Goal: Task Accomplishment & Management: Use online tool/utility

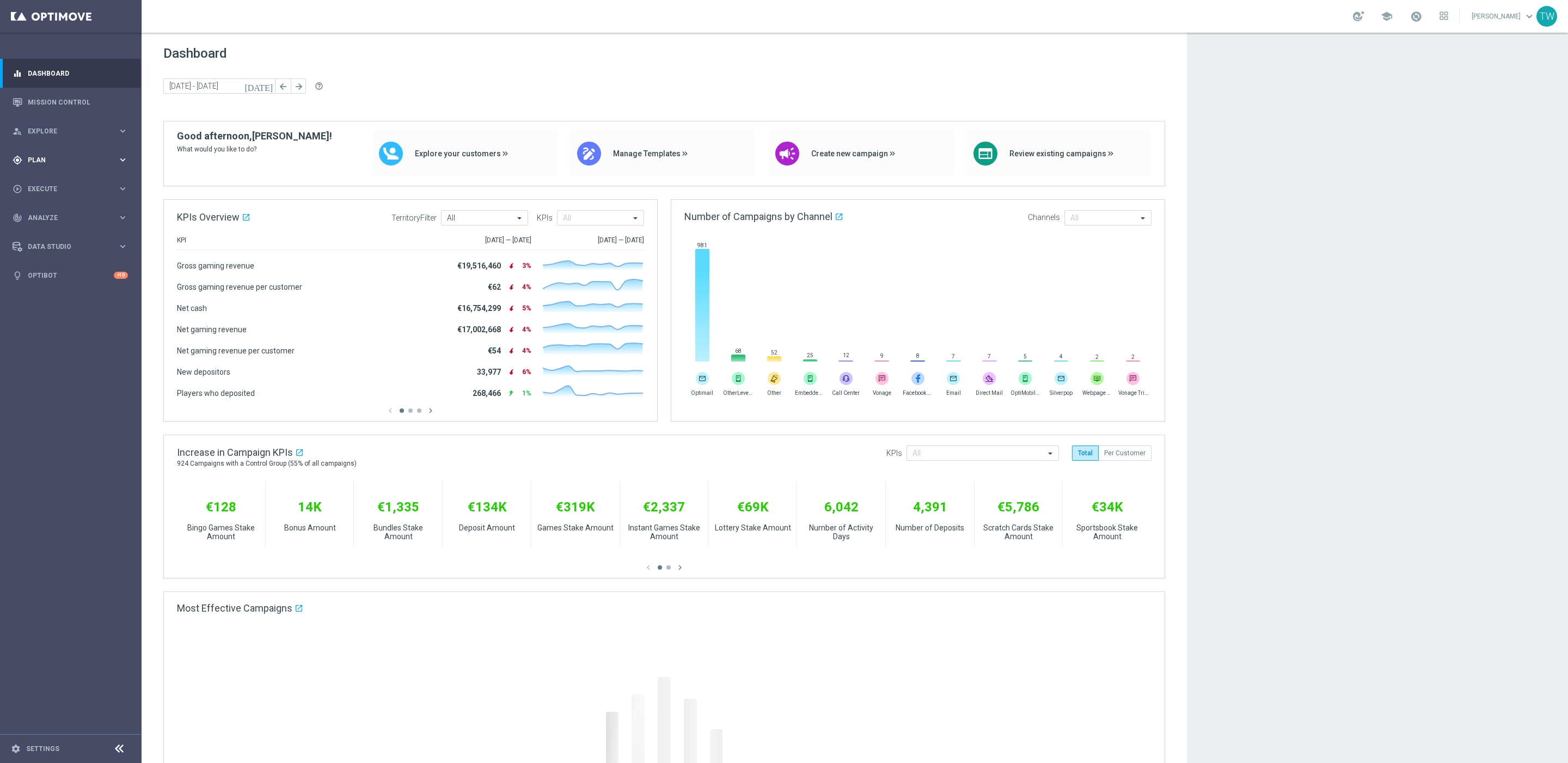
click at [111, 149] on div "gps_fixed Plan keyboard_arrow_right" at bounding box center [70, 160] width 141 height 29
click at [61, 219] on button "Templates keyboard_arrow_right" at bounding box center [79, 215] width 100 height 9
click at [50, 235] on link "Optimail" at bounding box center [73, 231] width 80 height 9
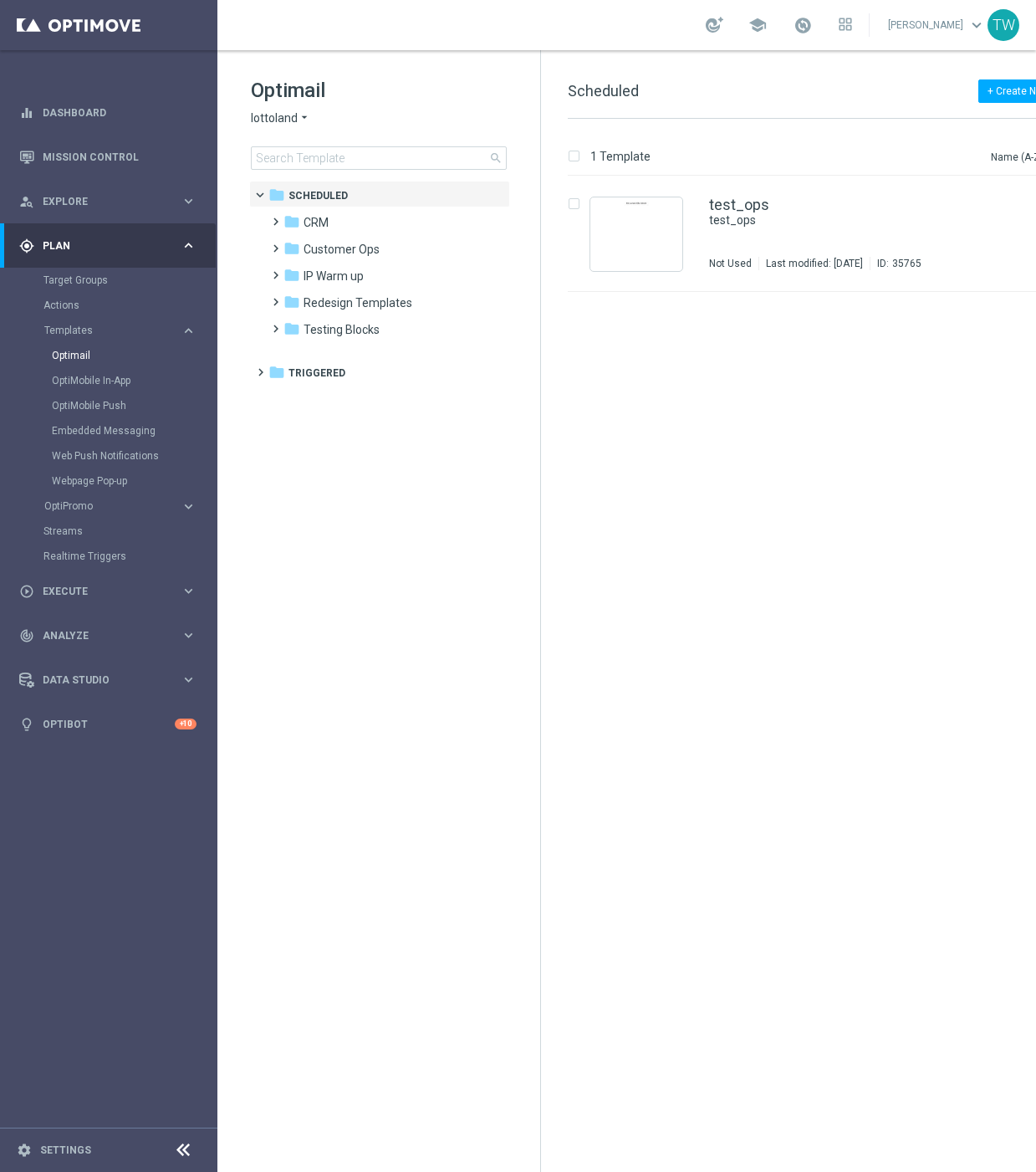
click at [280, 116] on span "lottoland" at bounding box center [274, 118] width 47 height 16
click at [296, 151] on div "KenoGO" at bounding box center [314, 156] width 125 height 20
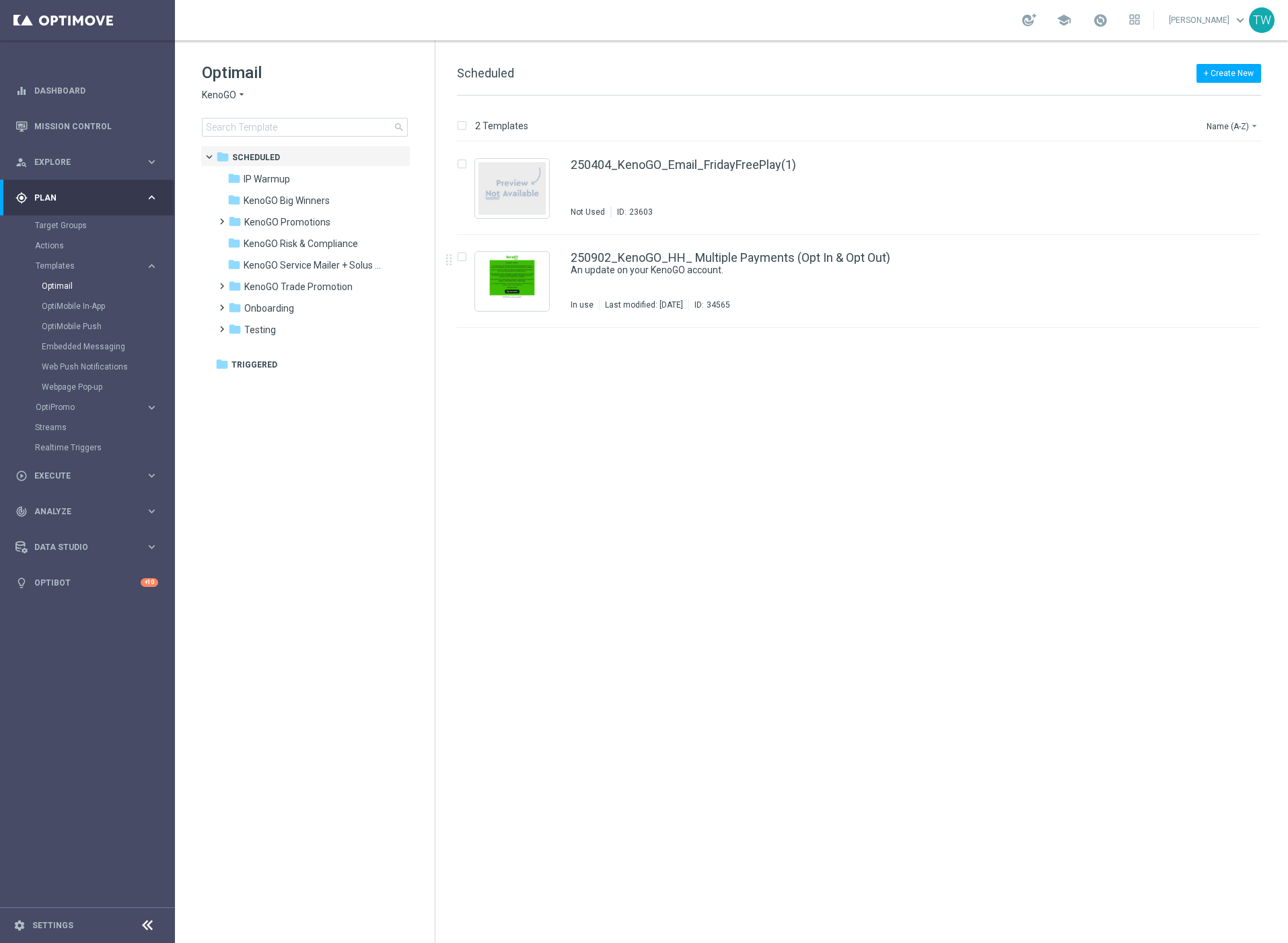
click at [961, 388] on div "insert_drive_file 250404_KenoGO_Email_FridayFreePlay(1) Not Used ID: 23603 file…" at bounding box center [864, 543] width 842 height 801
click at [1220, 250] on icon "file_copy" at bounding box center [1223, 254] width 11 height 11
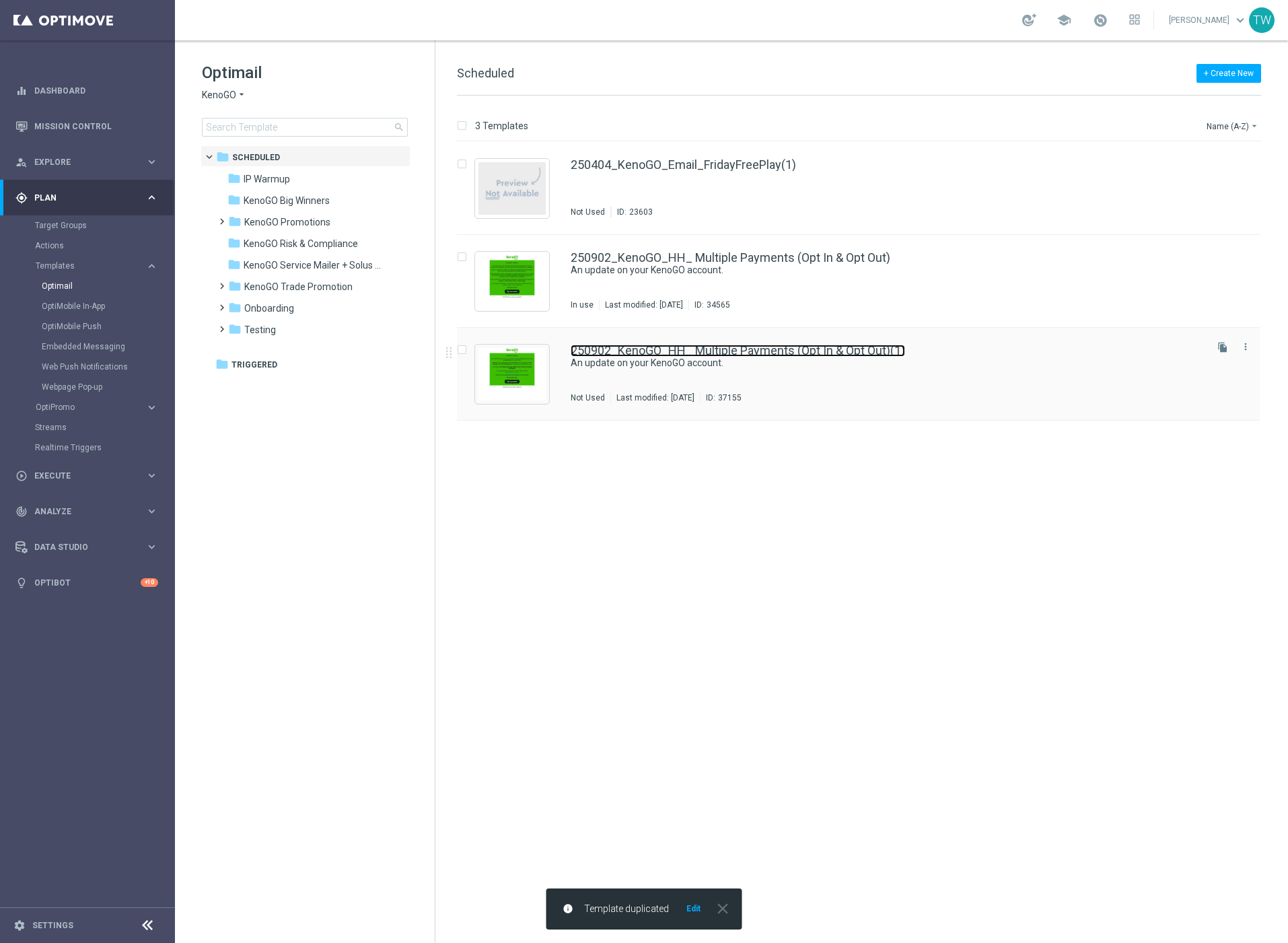
click at [851, 353] on link "250902_KenoGO_HH_ Multiple Payments (Opt In & Opt Out)(1)" at bounding box center [737, 351] width 335 height 12
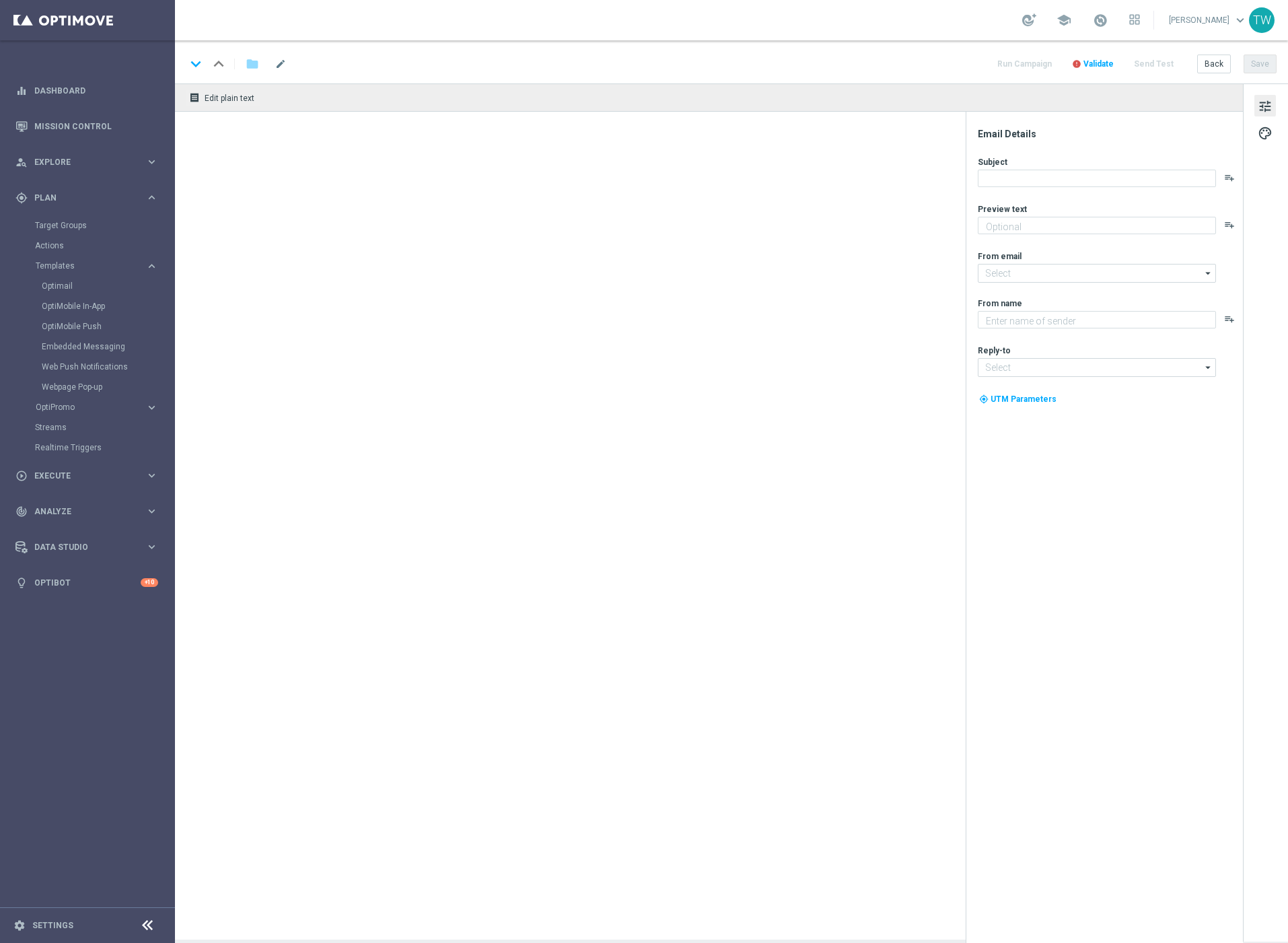
type input "250902_KenoGO_HH_ Multiple Payments (Opt In & Opt Out)(1)"
type textarea "We’re sorry about your recent experience."
type input "[EMAIL_ADDRESS][DOMAIN_NAME]"
type textarea "KenoGO"
type input "[EMAIL_ADDRESS][DOMAIN_NAME]"
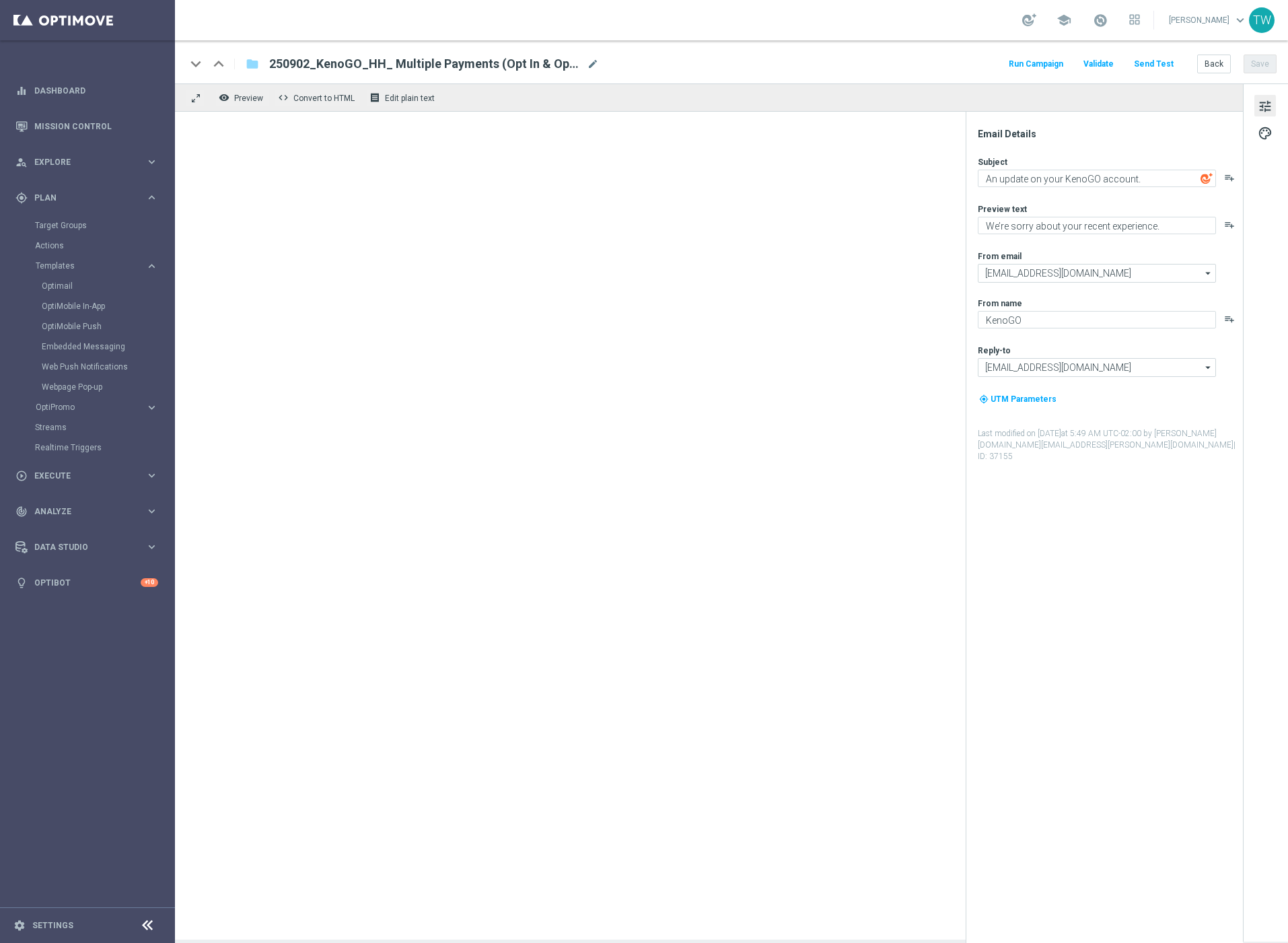
click at [593, 64] on span "mode_edit" at bounding box center [593, 64] width 12 height 12
click at [310, 64] on input "250902_KenoGO_HH_ Multiple Payments (Opt In & Opt Out)(1)" at bounding box center [436, 63] width 334 height 17
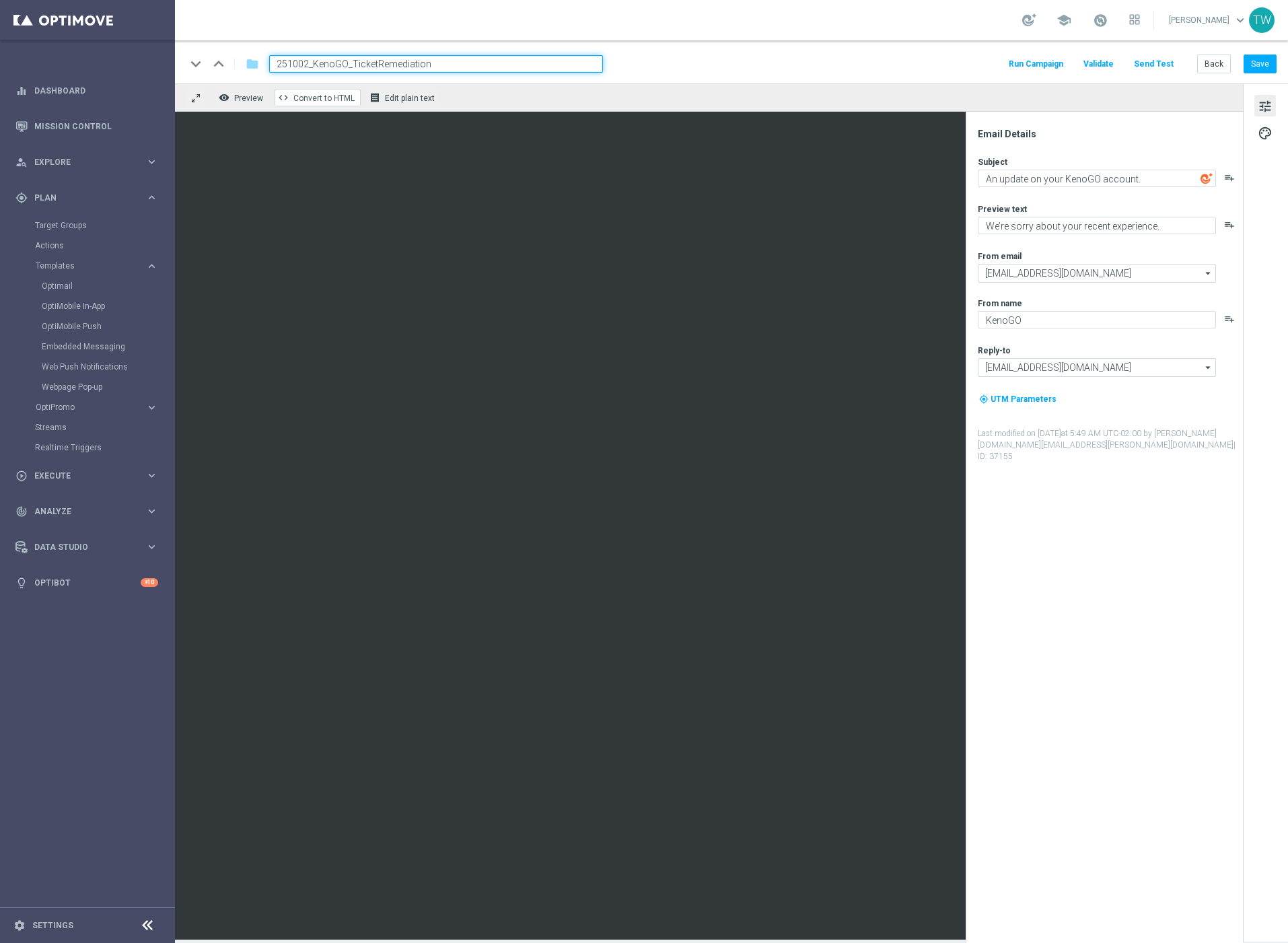
type input "251002_KenoGO_TicketRemediation"
click at [472, 65] on input "251002_KenoGO_TicketRemediation" at bounding box center [436, 63] width 334 height 17
click at [581, 72] on input "251002_KenoGO_TicketRemediation" at bounding box center [436, 63] width 334 height 17
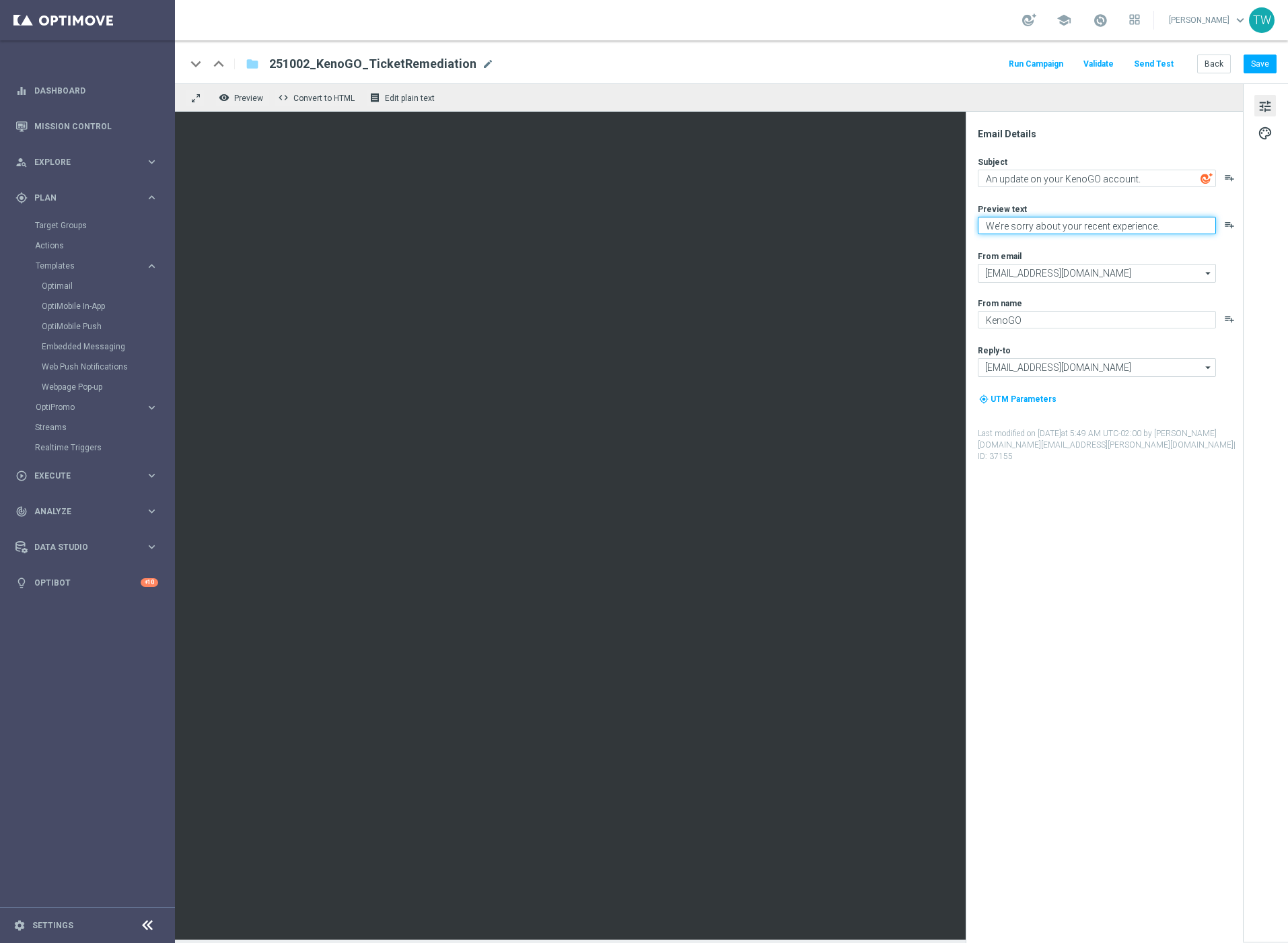
click at [1189, 233] on textarea "We’re sorry about your recent experience." at bounding box center [1097, 225] width 238 height 17
paste textarea "ve refunded some of your tickets."
type textarea "We’ve refunded some of your tickets."
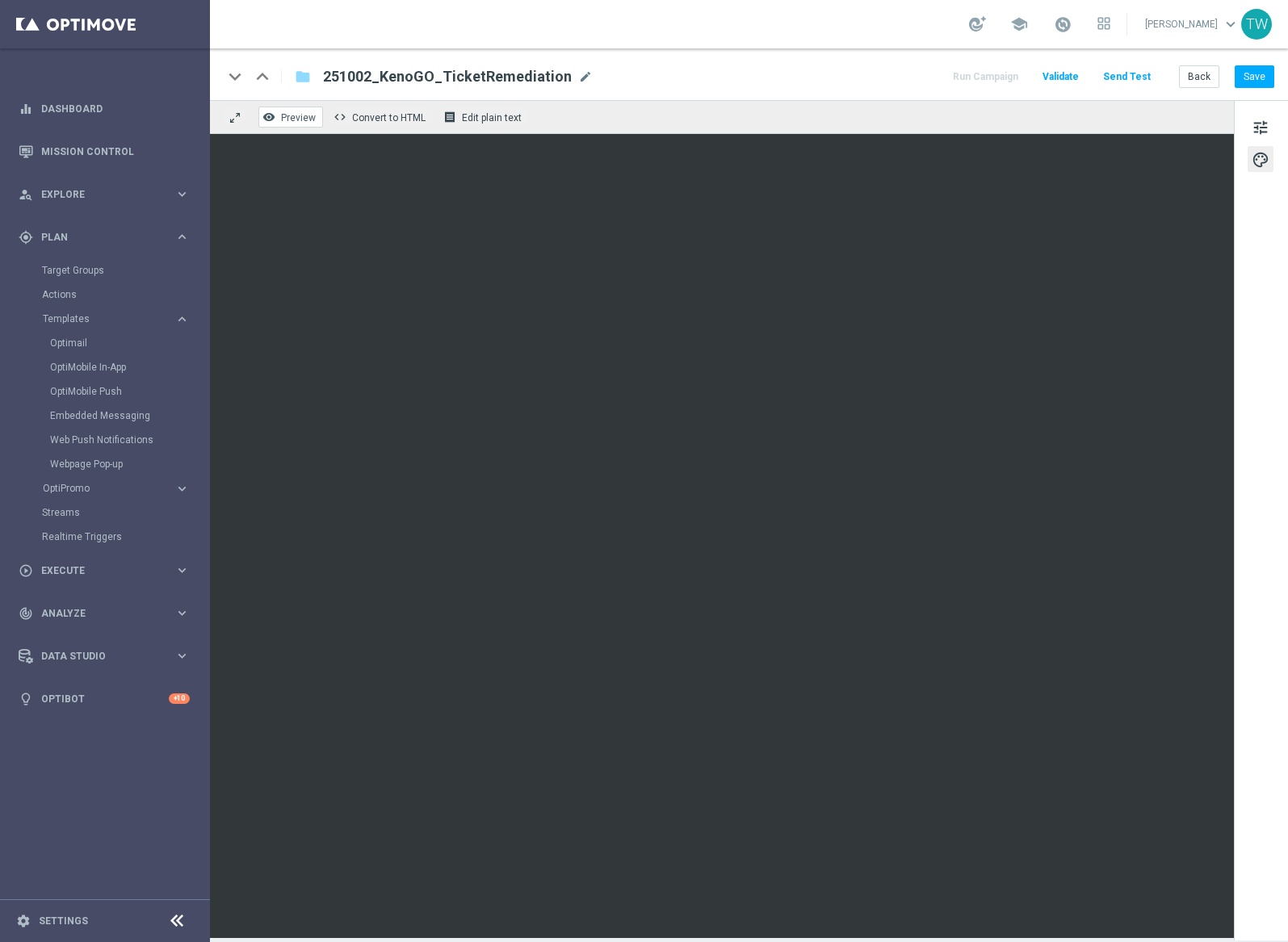
click at [284, 125] on button "remove_red_eye Preview" at bounding box center [291, 116] width 65 height 21
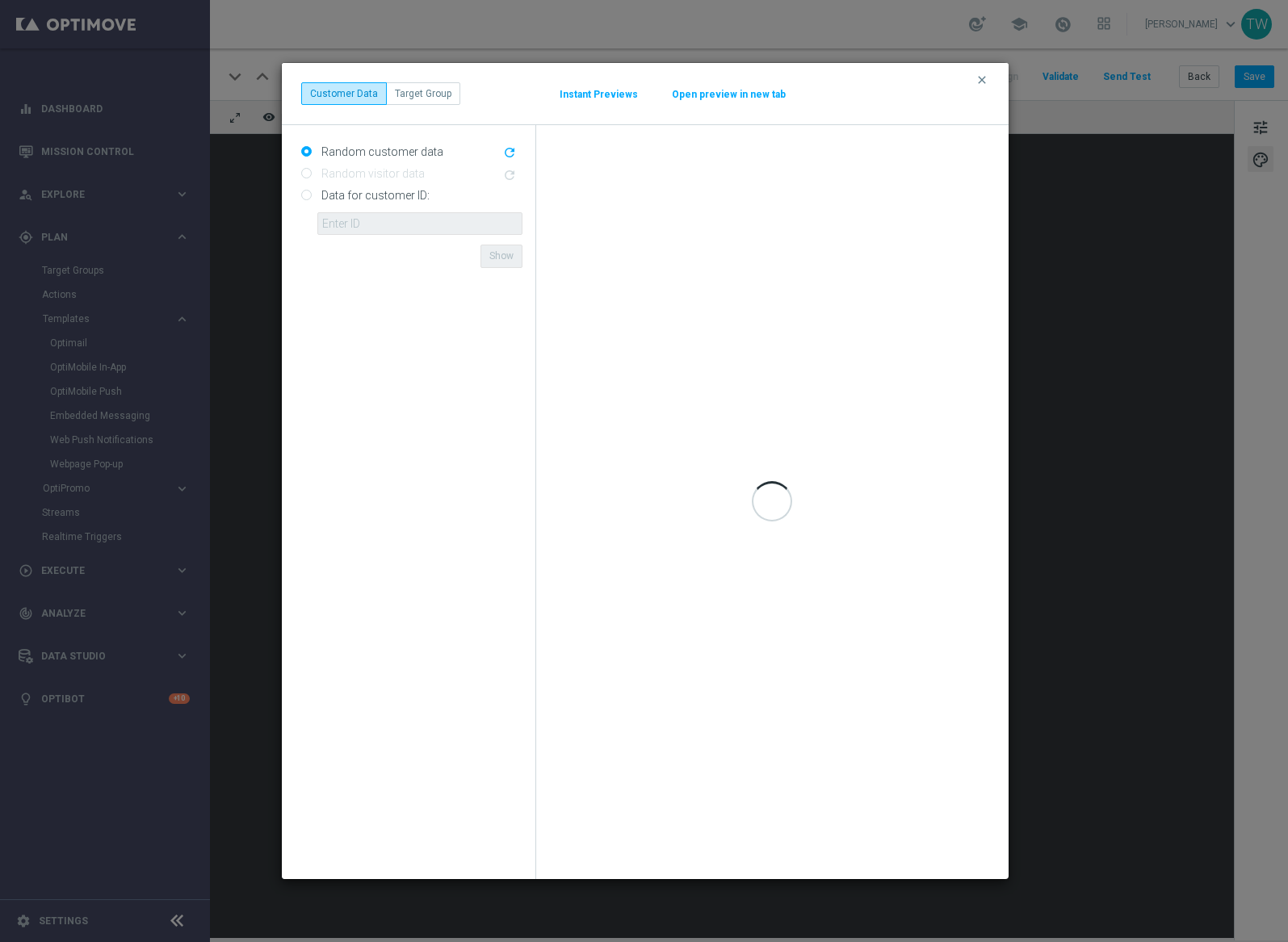
click at [764, 97] on button "Open preview in new tab" at bounding box center [728, 94] width 116 height 13
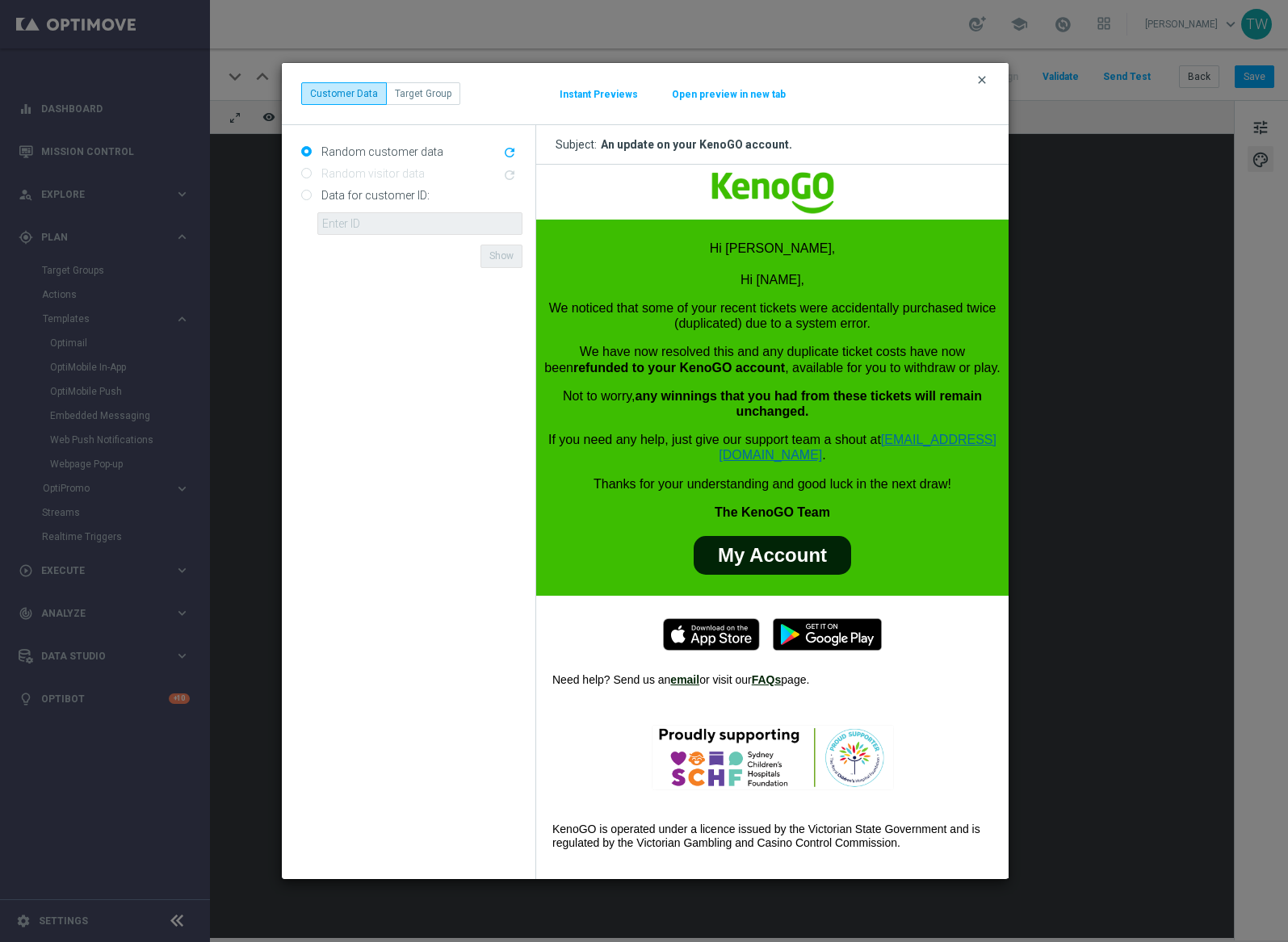
click at [981, 78] on icon "clear" at bounding box center [981, 79] width 13 height 13
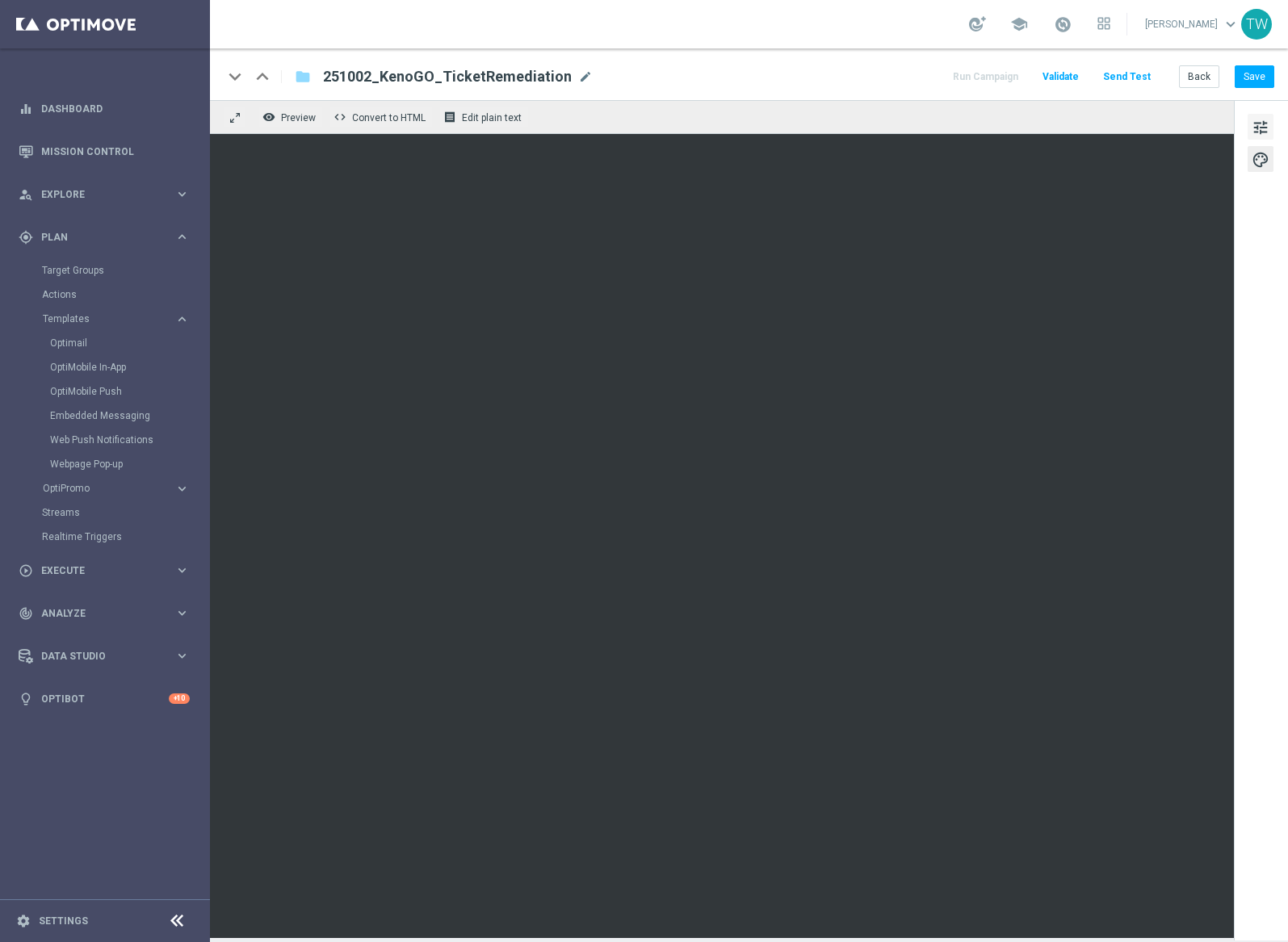
click at [1258, 125] on span "tune" at bounding box center [1260, 127] width 18 height 21
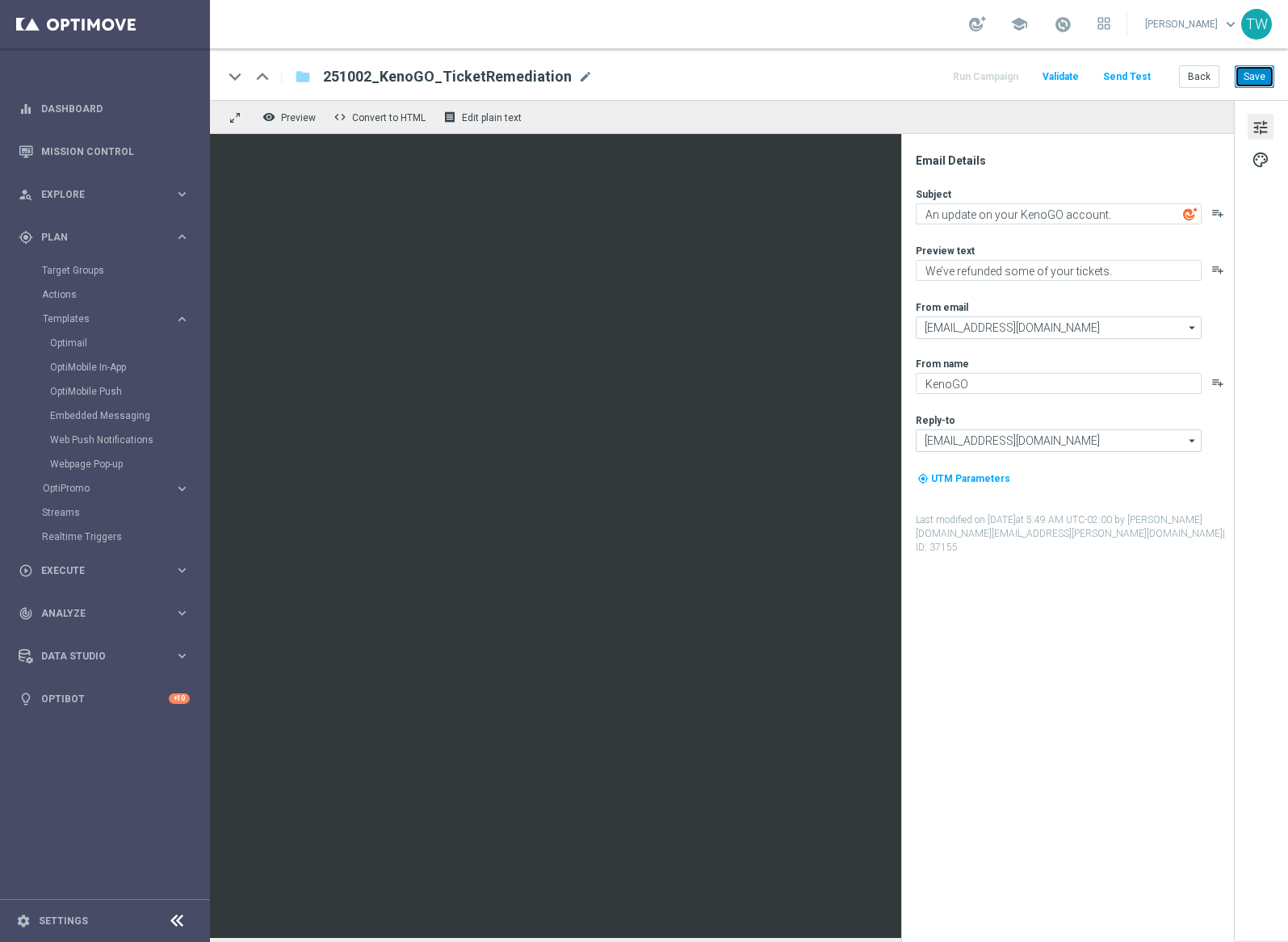
click at [1257, 76] on button "Save" at bounding box center [1255, 76] width 40 height 23
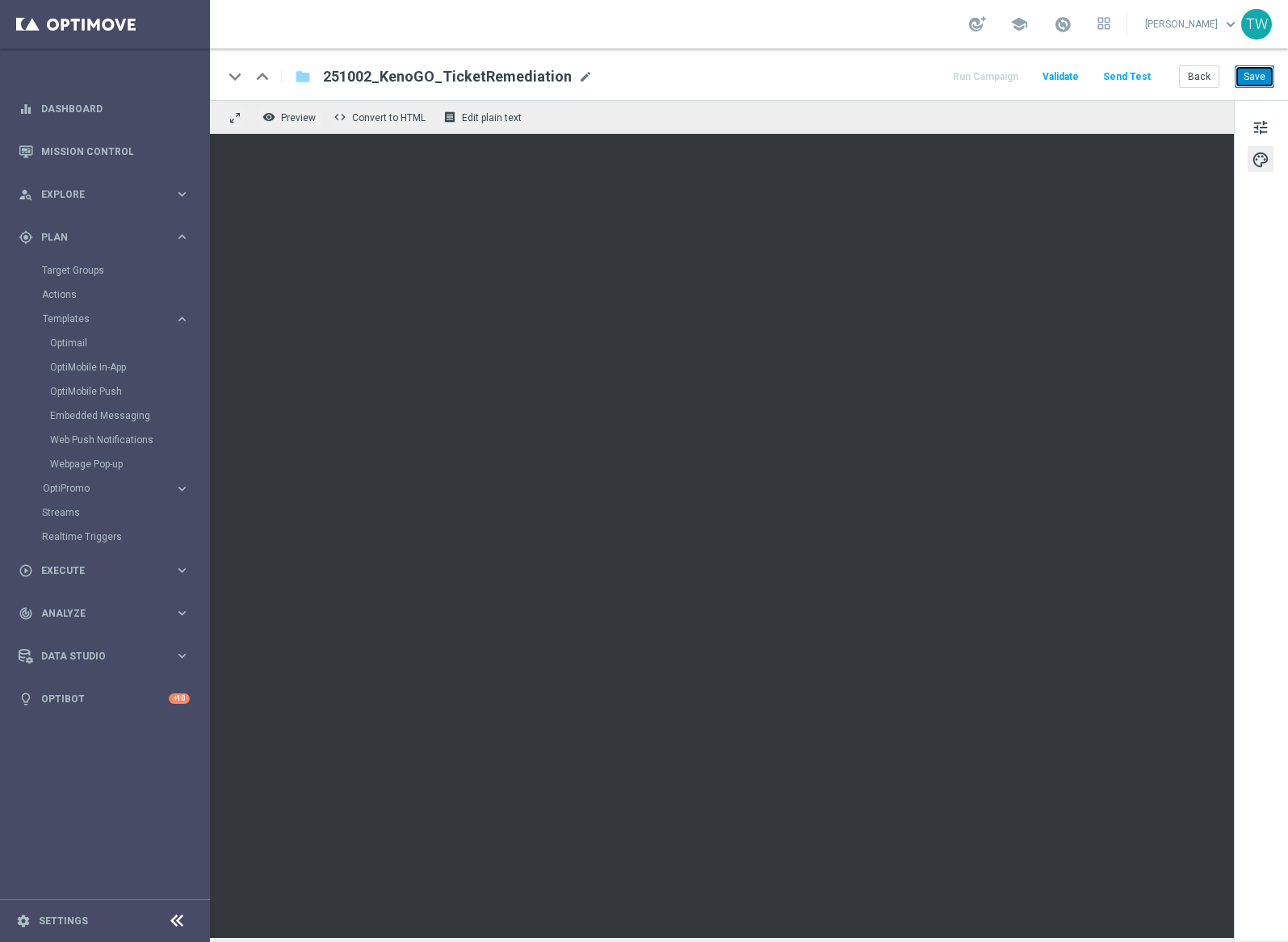
click at [1248, 72] on button "Save" at bounding box center [1255, 76] width 40 height 23
click at [292, 118] on span "Preview" at bounding box center [298, 117] width 34 height 12
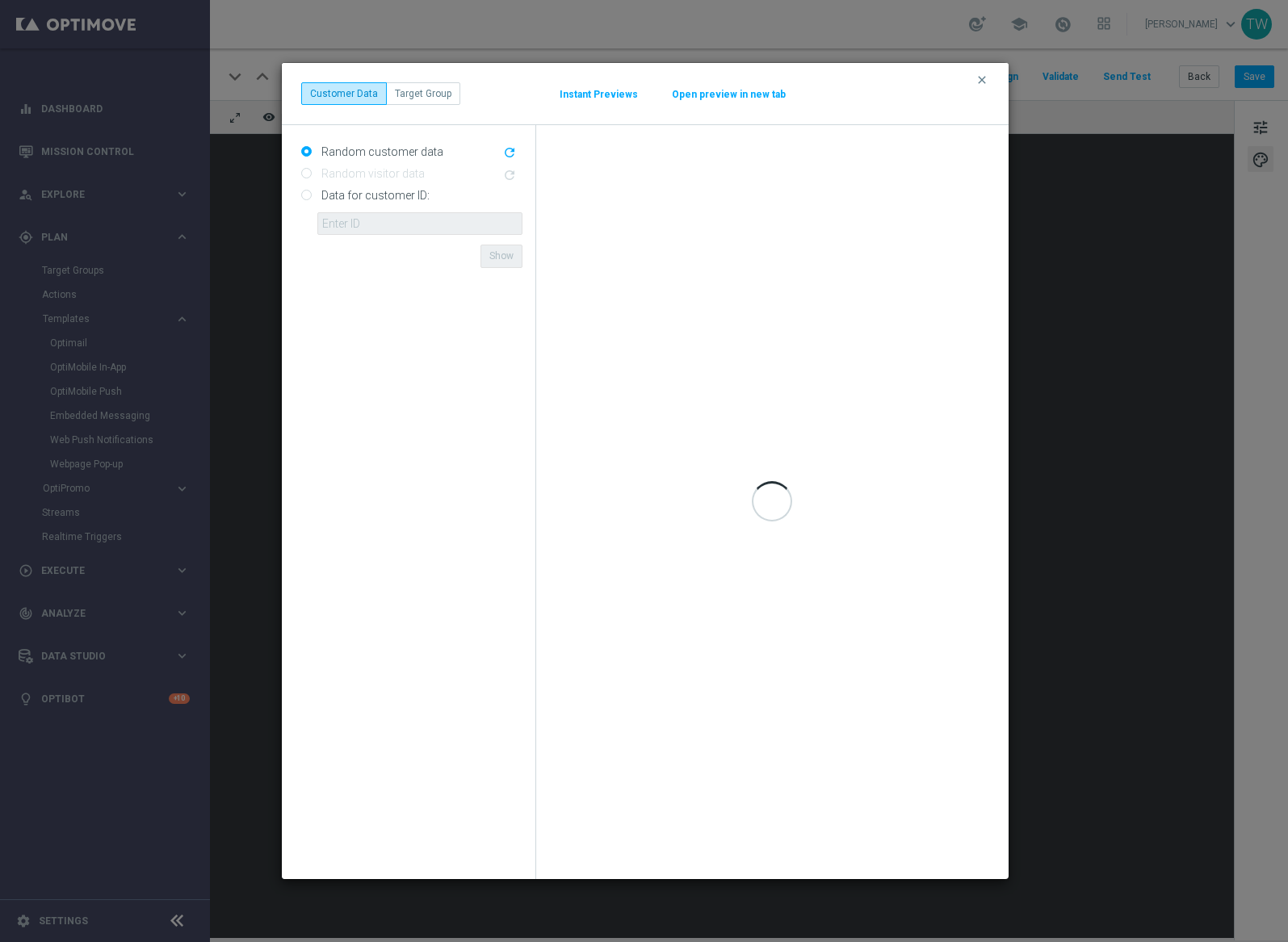
click at [742, 88] on button "Open preview in new tab" at bounding box center [728, 94] width 116 height 13
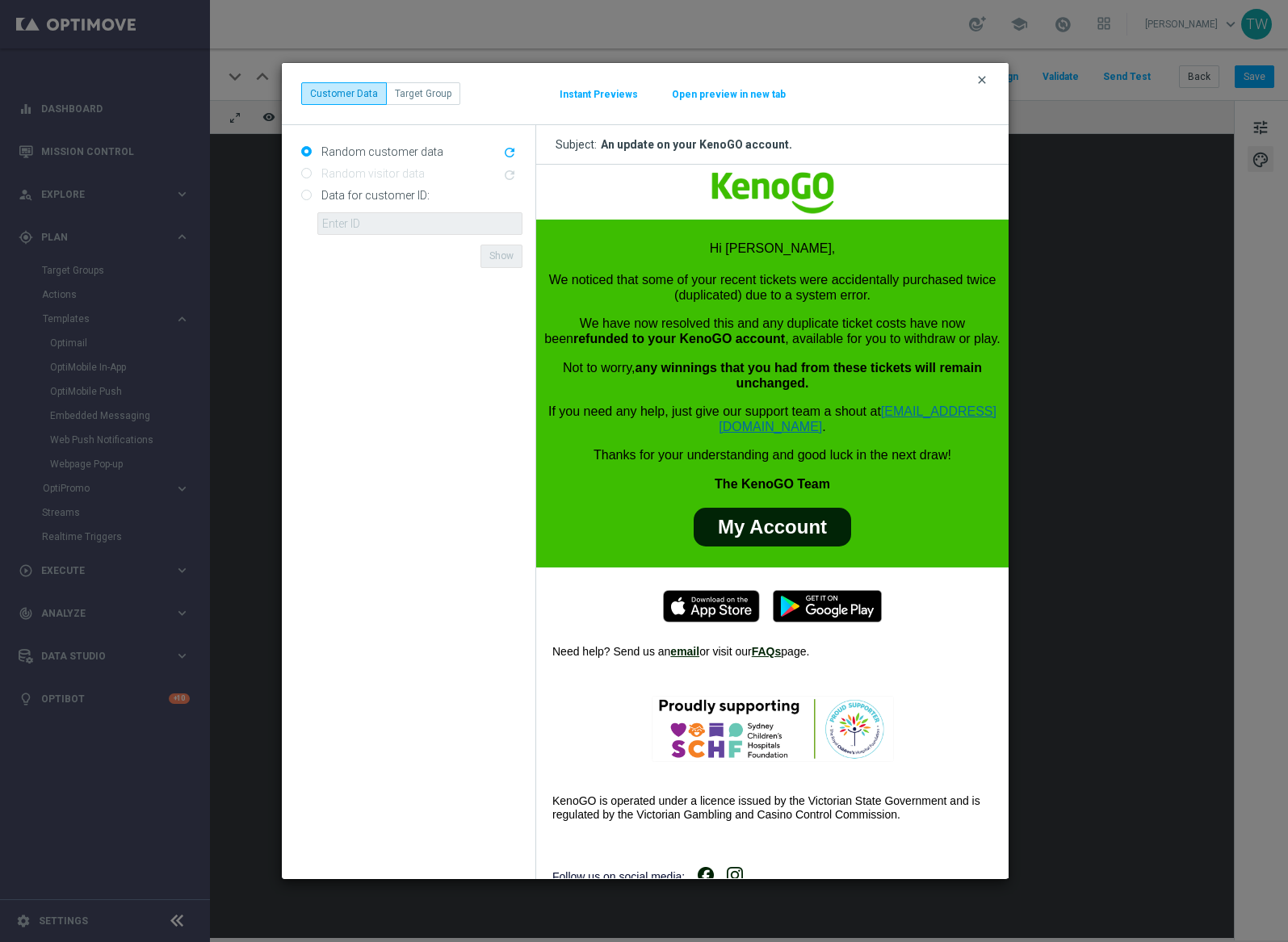
click at [981, 77] on icon "clear" at bounding box center [981, 79] width 13 height 13
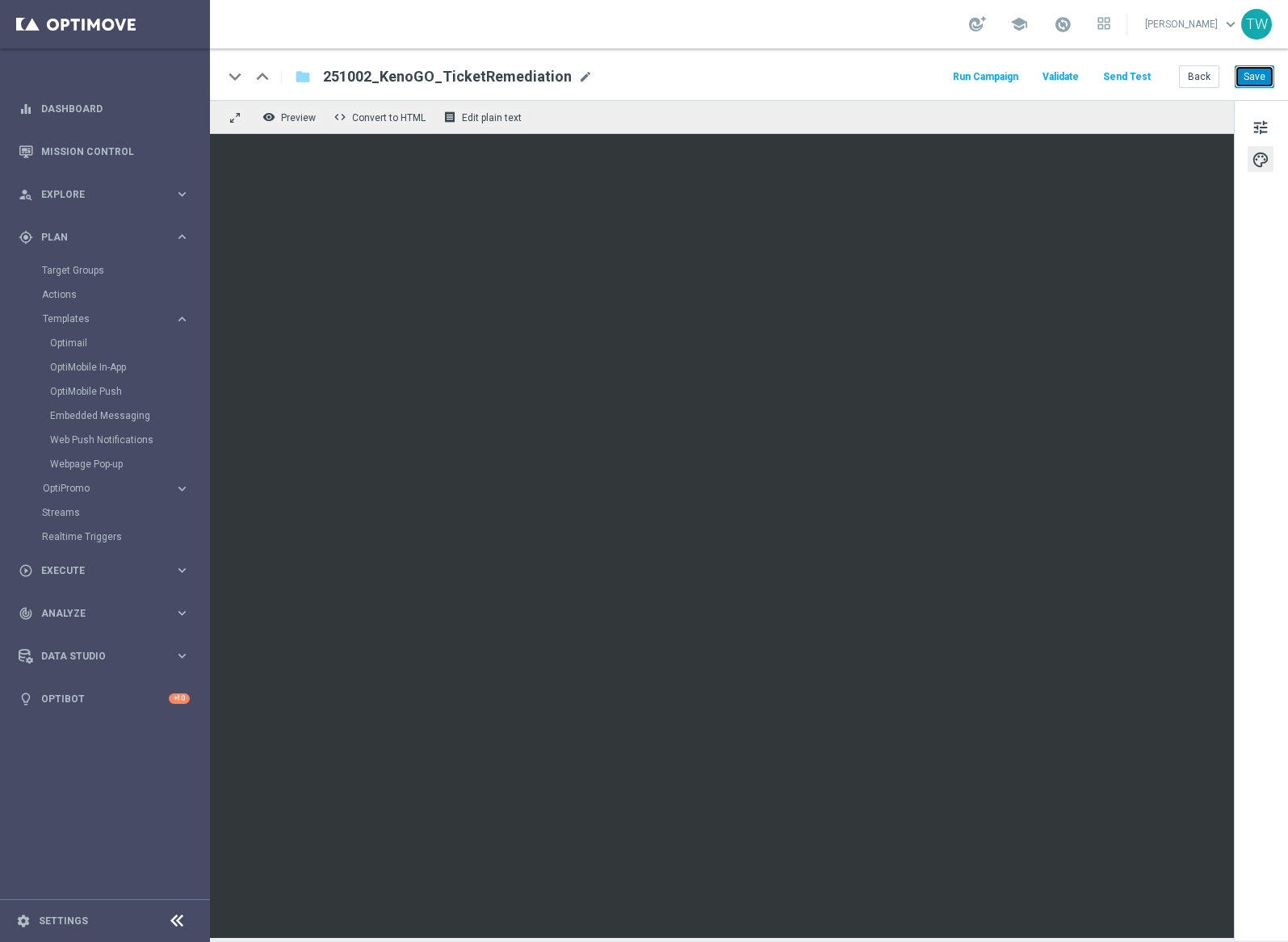
click at [1254, 80] on button "Save" at bounding box center [1255, 76] width 40 height 23
click at [1256, 75] on button "Save" at bounding box center [1255, 76] width 40 height 23
click at [1259, 80] on button "Save" at bounding box center [1255, 76] width 40 height 23
click at [579, 76] on span "mode_edit" at bounding box center [585, 77] width 14 height 14
click at [579, 76] on input "251002_KenoGO_TicketRemediation" at bounding box center [524, 76] width 401 height 21
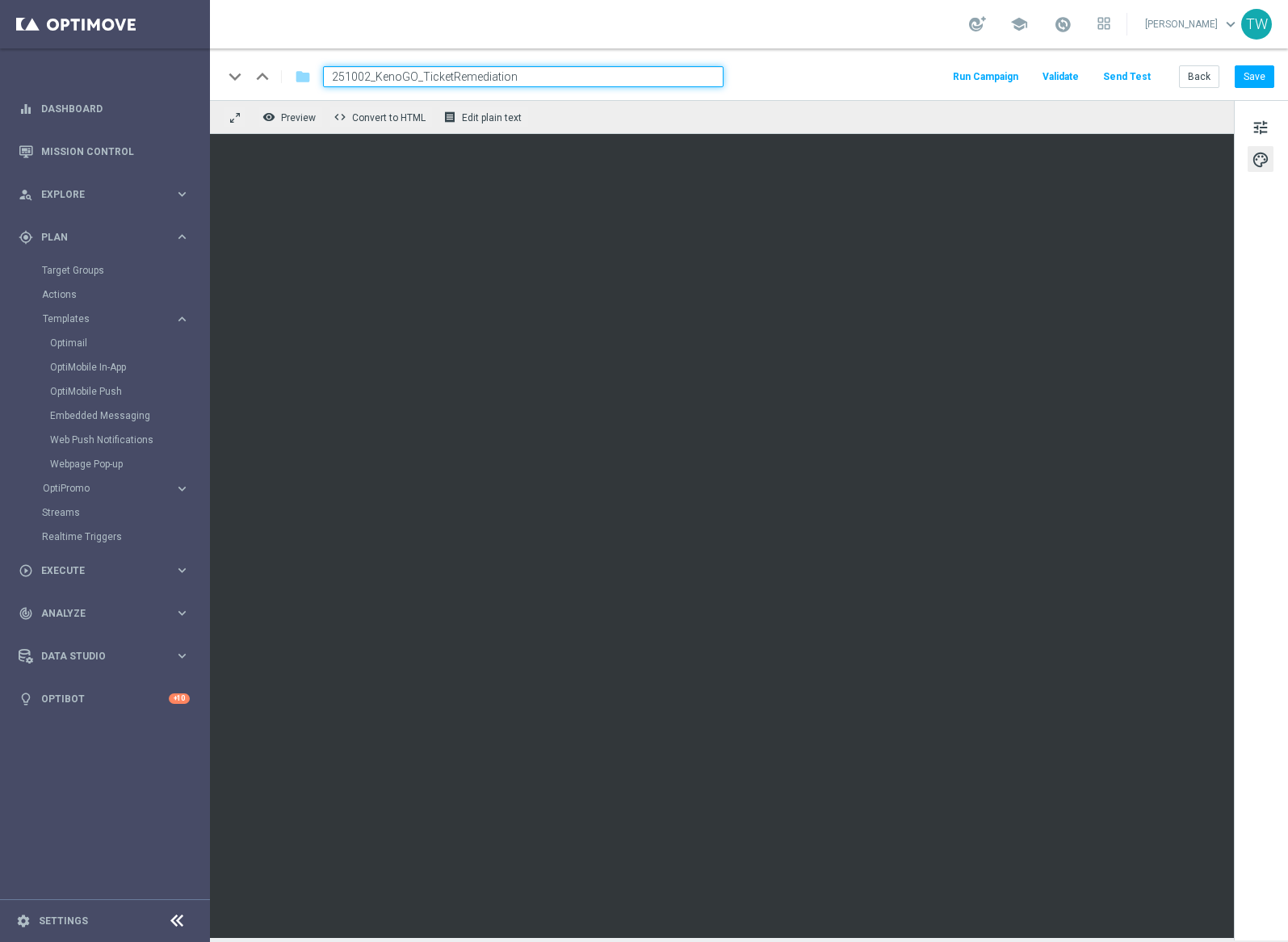
click at [579, 76] on input "251002_KenoGO_TicketRemediation" at bounding box center [524, 76] width 401 height 21
click at [1241, 80] on button "Save" at bounding box center [1255, 76] width 40 height 23
